Goal: Information Seeking & Learning: Check status

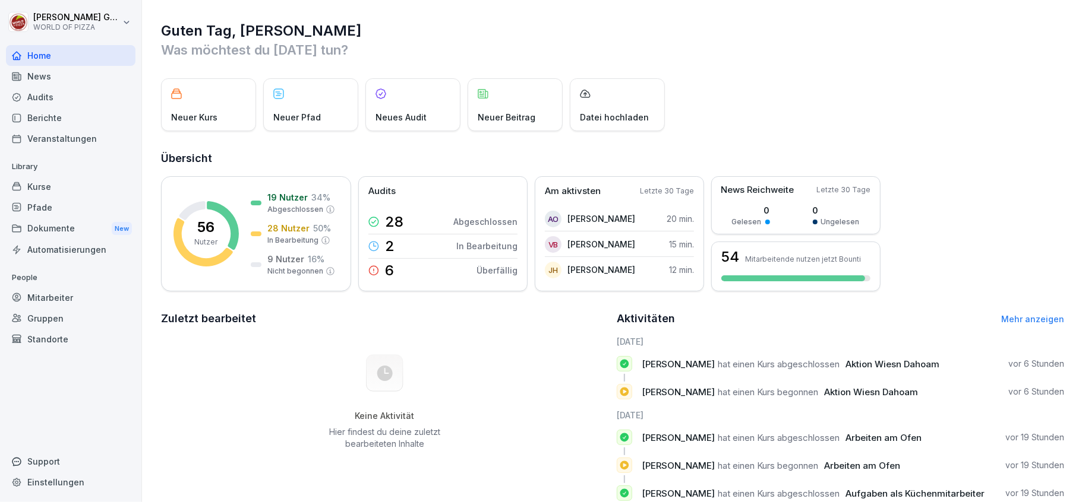
click at [36, 115] on div "Berichte" at bounding box center [70, 118] width 129 height 21
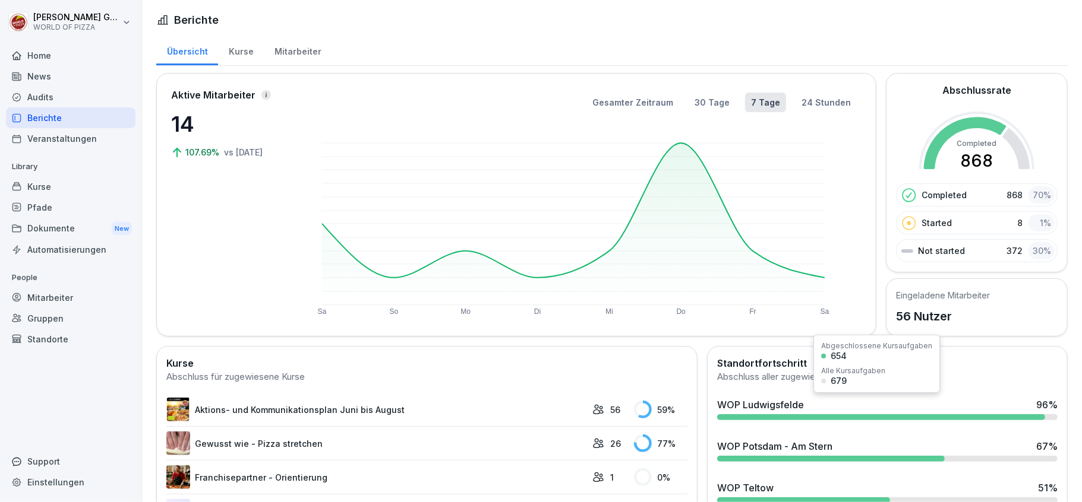
click at [789, 410] on div "WOP Ludwigsfelde" at bounding box center [760, 405] width 87 height 14
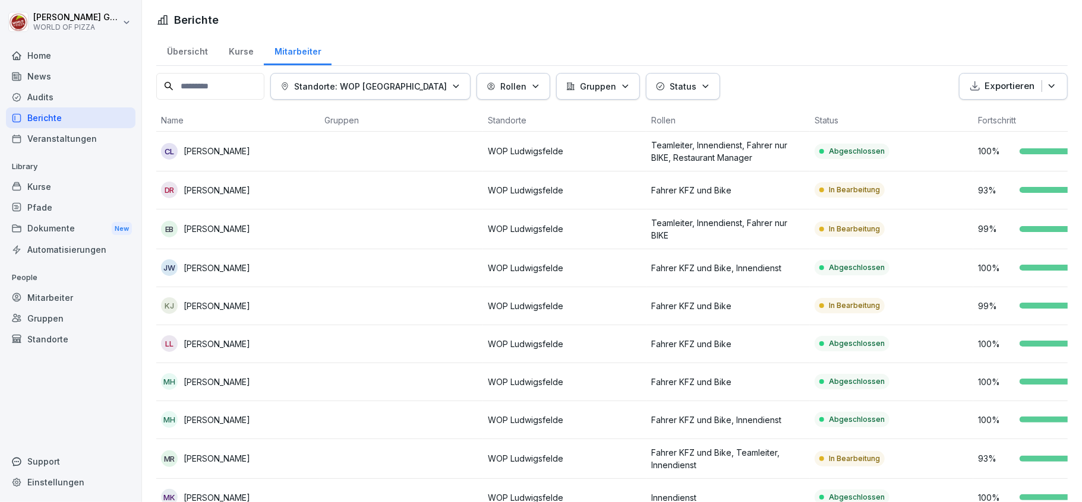
click at [670, 87] on p "Status" at bounding box center [682, 86] width 27 height 12
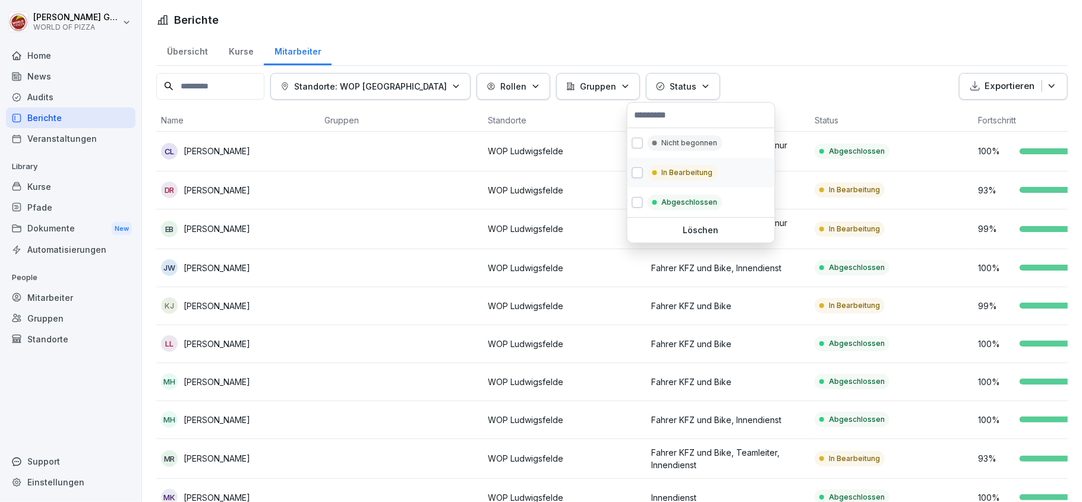
click at [672, 175] on p "In Bearbeitung" at bounding box center [687, 172] width 51 height 11
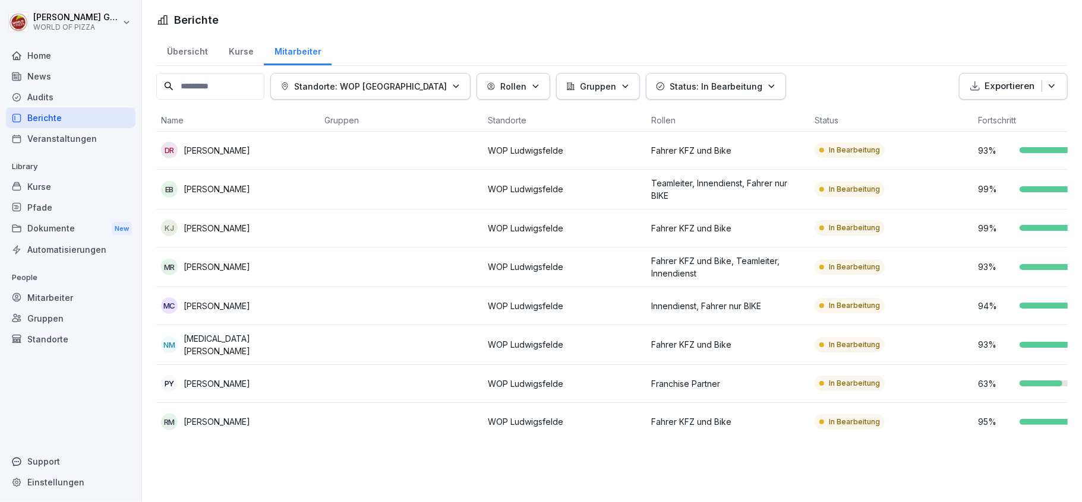
click at [728, 29] on html "[PERSON_NAME] WORLD OF PIZZA Home News Audits Berichte Veranstaltungen Library …" at bounding box center [541, 251] width 1082 height 502
click at [409, 88] on p "Standorte: WOP [GEOGRAPHIC_DATA]" at bounding box center [370, 86] width 153 height 12
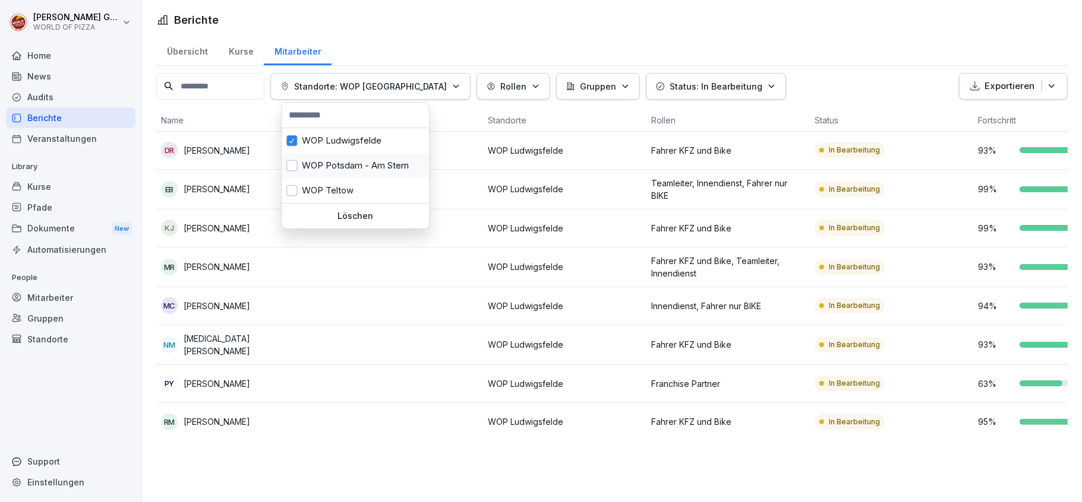
click at [357, 162] on div "WOP Potsdam - Am Stern" at bounding box center [355, 165] width 147 height 25
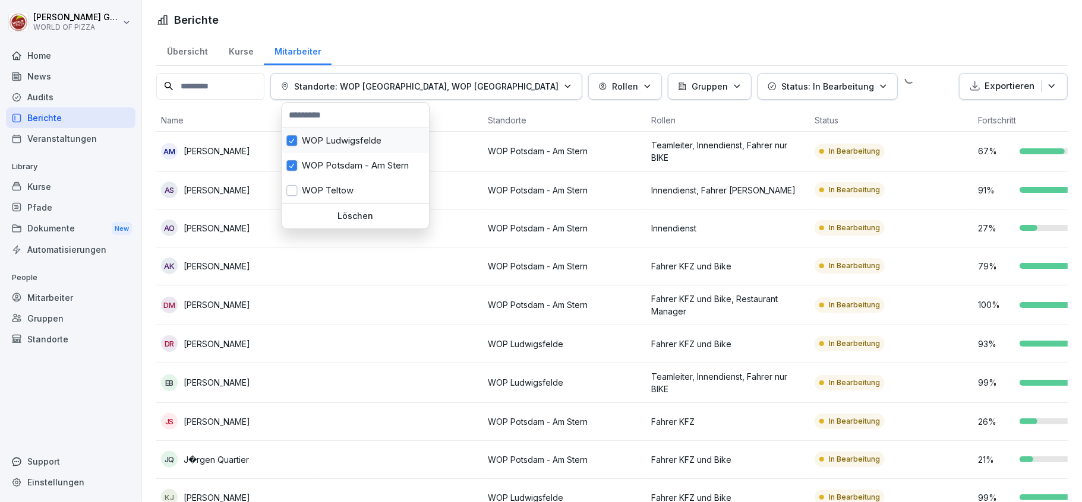
click at [353, 140] on div "WOP Ludwigsfelde" at bounding box center [355, 140] width 147 height 25
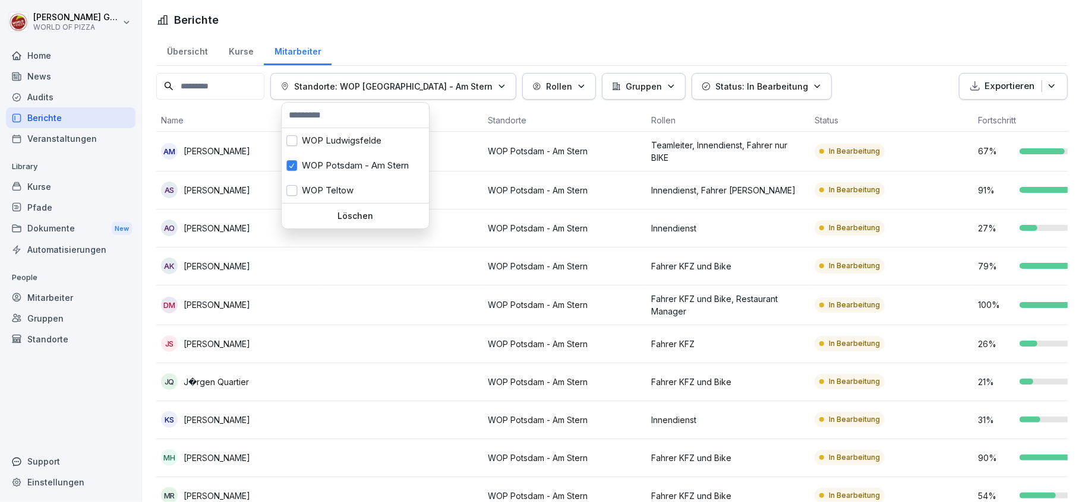
click at [421, 324] on html "[PERSON_NAME] WORLD OF PIZZA Home News Audits Berichte Veranstaltungen Library …" at bounding box center [541, 251] width 1082 height 502
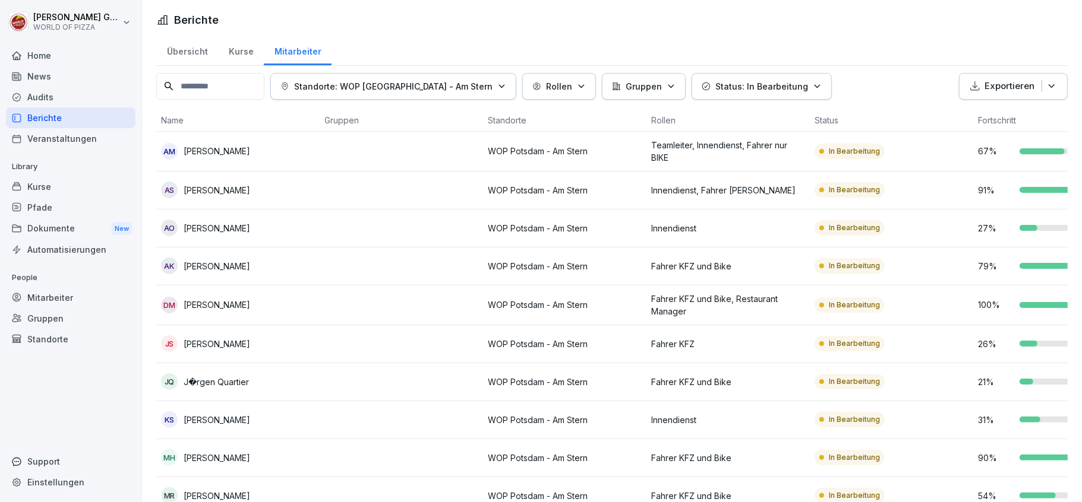
click at [813, 86] on icon "button" at bounding box center [817, 86] width 9 height 9
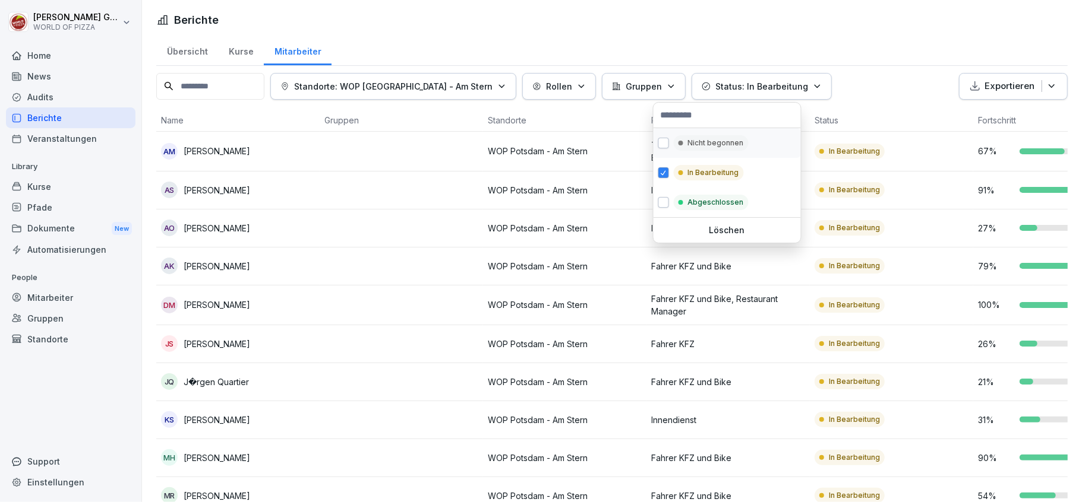
click at [729, 146] on p "Nicht begonnen" at bounding box center [716, 143] width 56 height 11
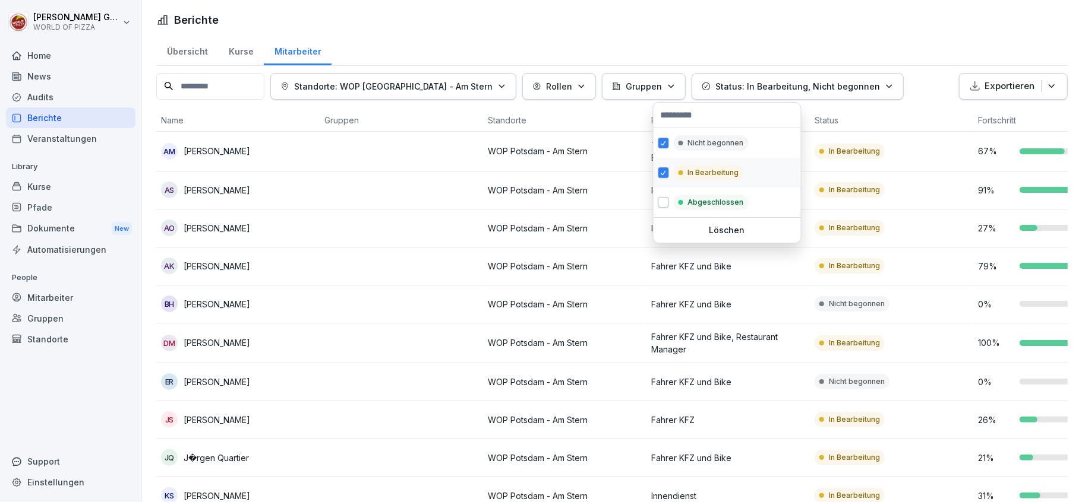
click at [701, 170] on p "In Bearbeitung" at bounding box center [713, 172] width 51 height 11
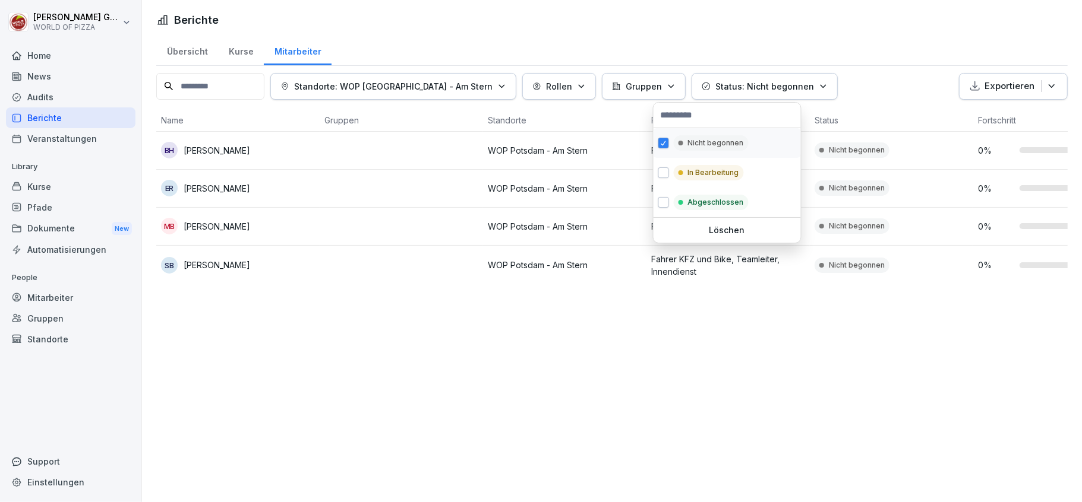
click at [668, 143] on button "button" at bounding box center [663, 143] width 11 height 11
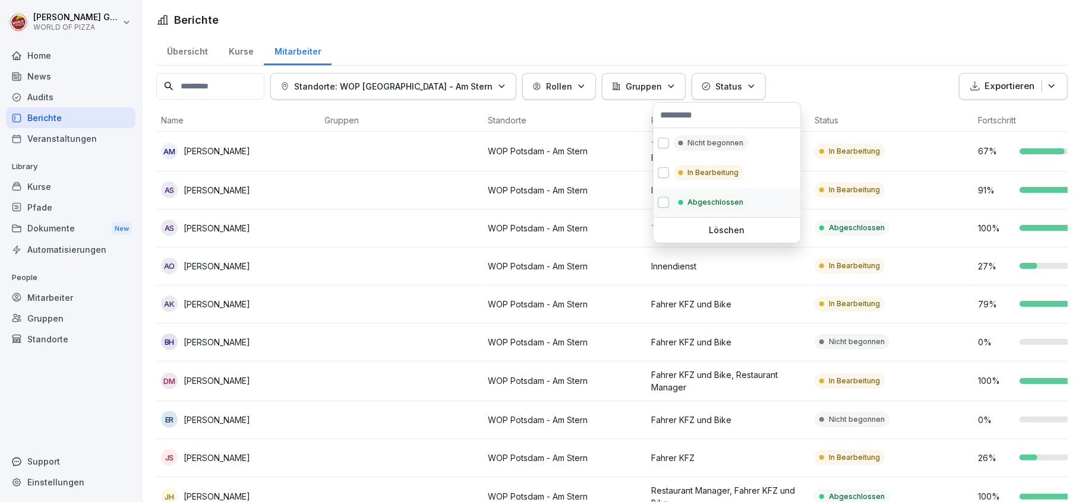
click at [671, 208] on div "Abgeschlossen" at bounding box center [726, 203] width 147 height 30
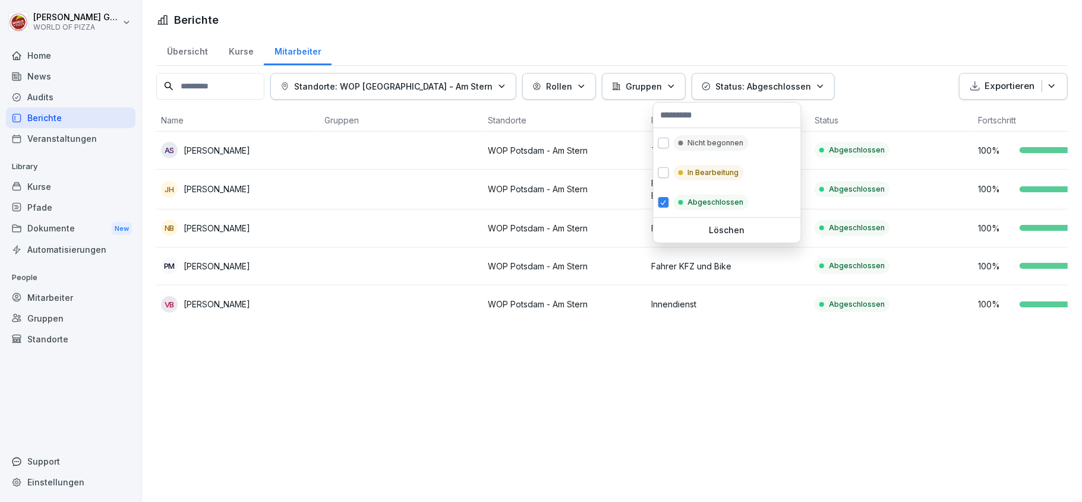
click at [456, 81] on div "Standorte: WOP [GEOGRAPHIC_DATA] - Am Stern" at bounding box center [393, 86] width 226 height 12
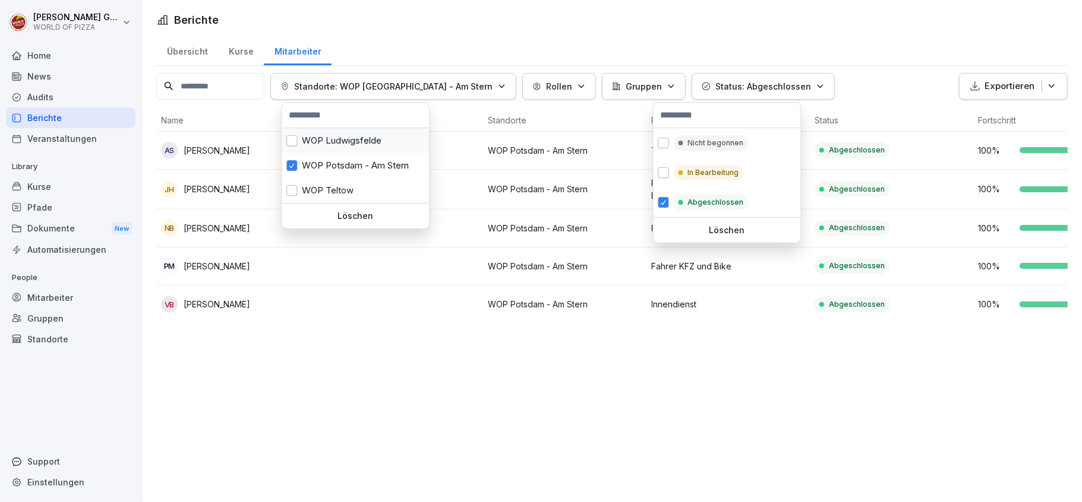
click at [339, 141] on div "WOP Ludwigsfelde" at bounding box center [355, 140] width 147 height 25
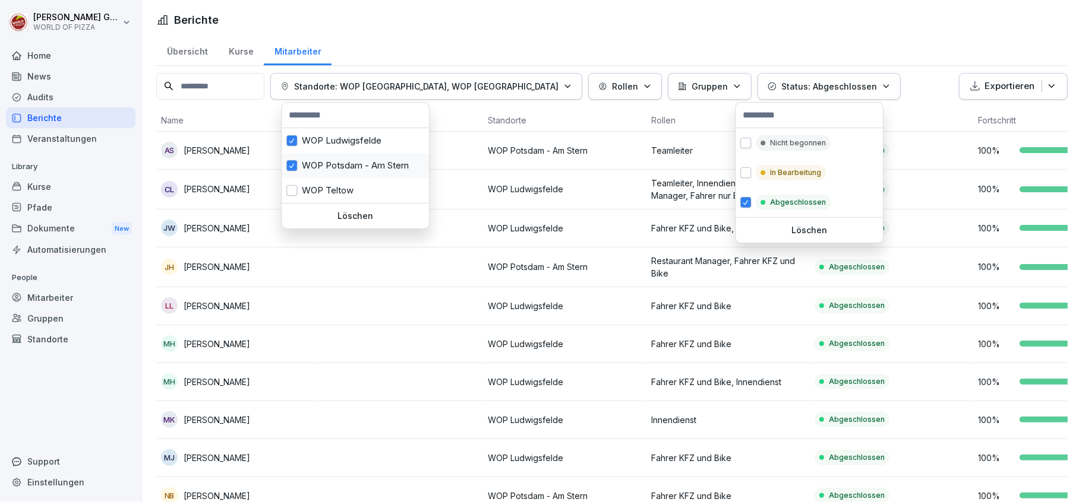
click at [337, 169] on div "WOP Potsdam - Am Stern" at bounding box center [355, 165] width 147 height 25
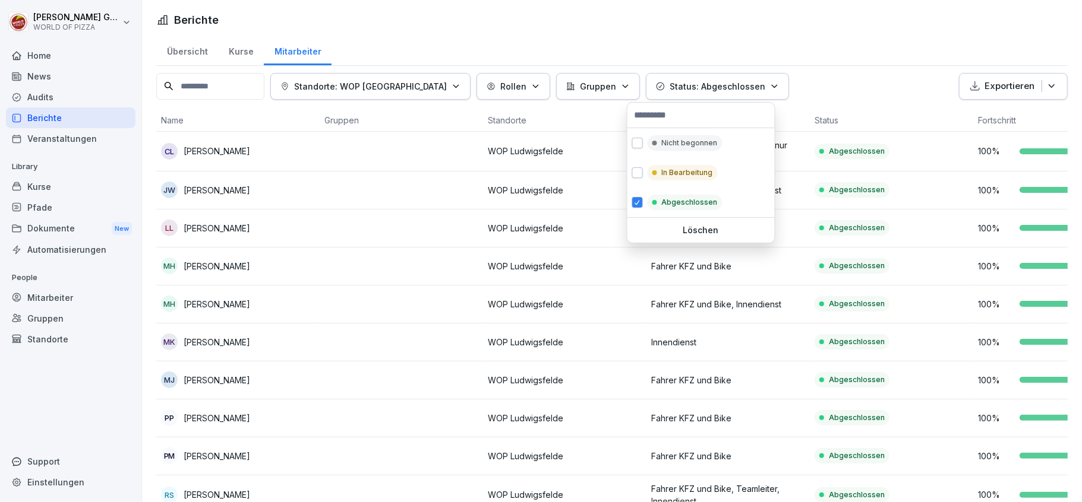
click at [466, 126] on html "[PERSON_NAME] WORLD OF PIZZA Home News Audits Berichte Veranstaltungen Library …" at bounding box center [541, 251] width 1082 height 502
click at [594, 115] on html "[PERSON_NAME] WORLD OF PIZZA Home News Audits Berichte Veranstaltungen Library …" at bounding box center [541, 251] width 1082 height 502
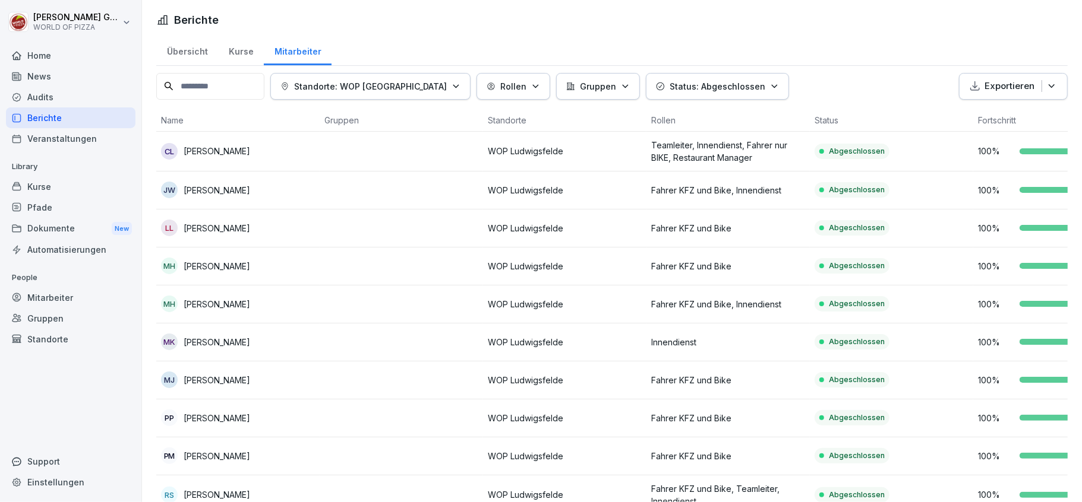
click at [451, 88] on icon "button" at bounding box center [455, 86] width 9 height 9
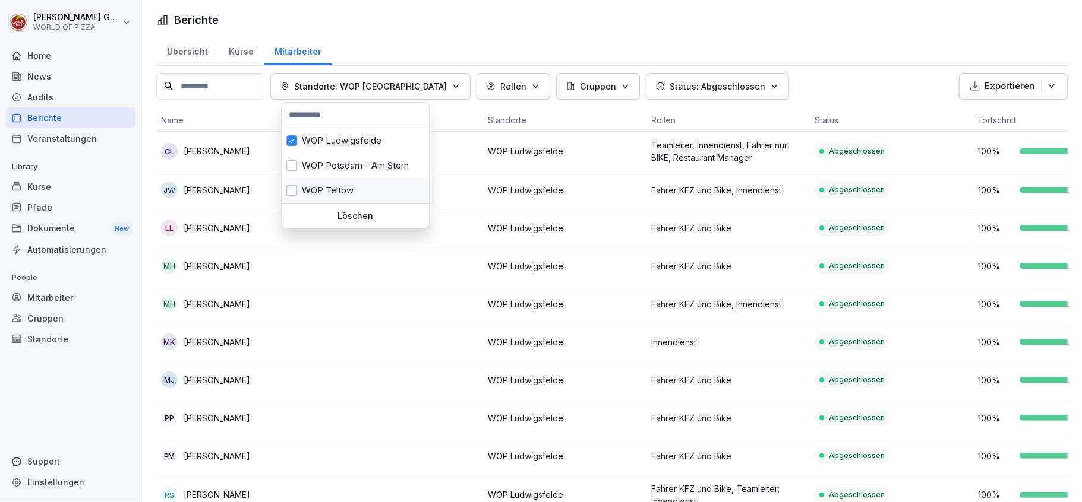
click at [347, 191] on div "WOP Teltow" at bounding box center [355, 190] width 147 height 25
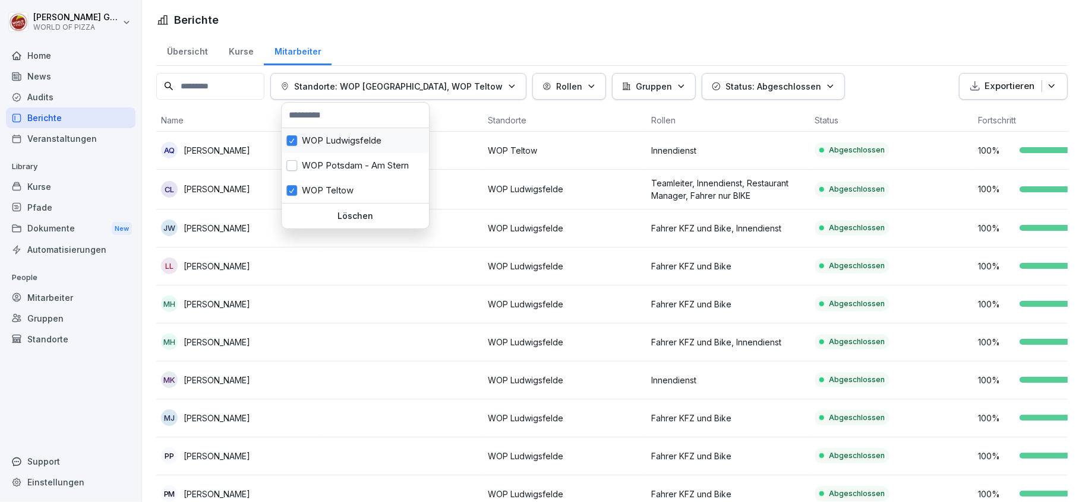
click at [343, 141] on div "WOP Ludwigsfelde" at bounding box center [355, 140] width 147 height 25
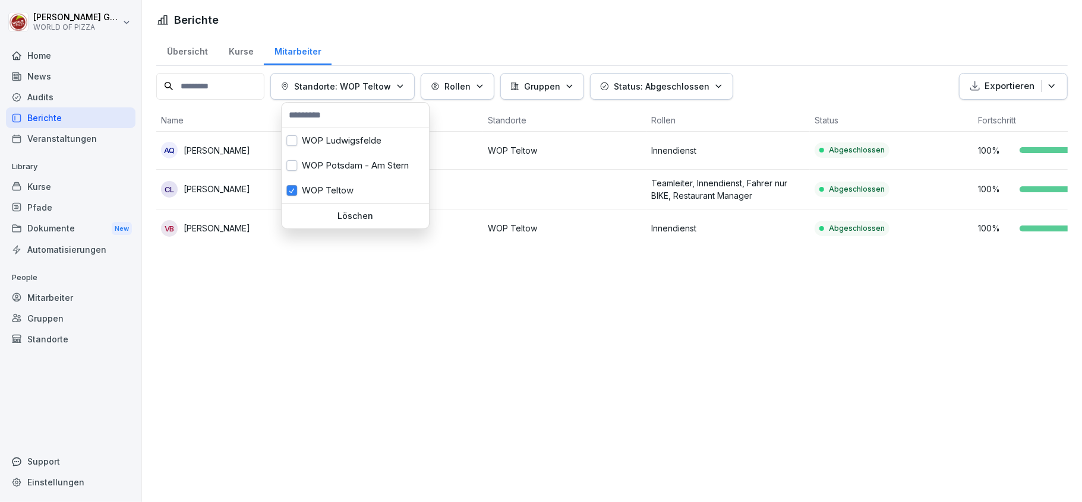
click at [545, 177] on html "[PERSON_NAME] WORLD OF PIZZA Home News Audits Berichte Veranstaltungen Library …" at bounding box center [541, 251] width 1082 height 502
